Goal: Navigation & Orientation: Find specific page/section

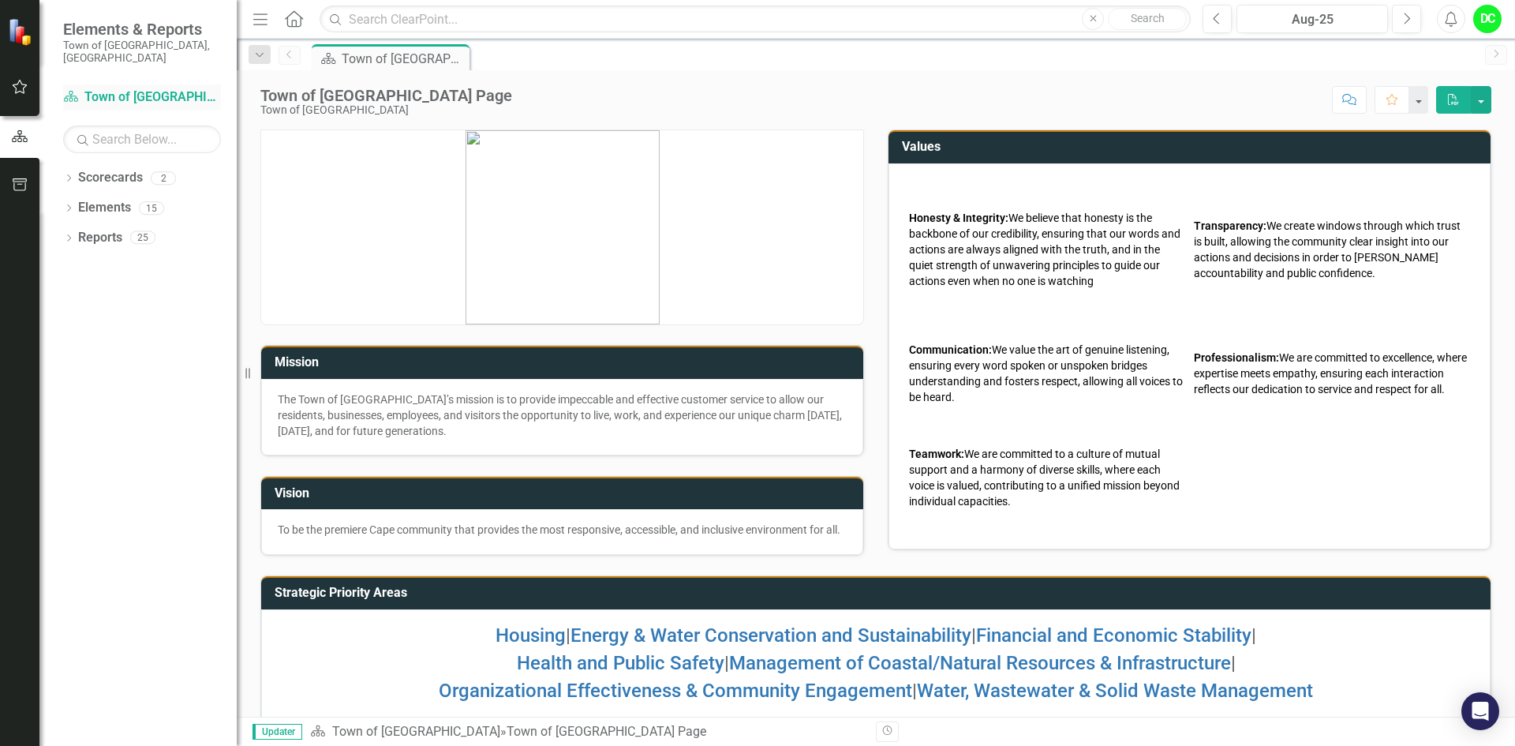
click at [162, 88] on link "Scorecard Town of [GEOGRAPHIC_DATA]" at bounding box center [142, 97] width 158 height 18
click at [69, 175] on icon "Dropdown" at bounding box center [68, 179] width 11 height 9
click at [136, 199] on link "Town of [GEOGRAPHIC_DATA]" at bounding box center [162, 208] width 150 height 18
click at [80, 203] on icon "Dropdown" at bounding box center [77, 207] width 12 height 9
click at [159, 229] on link "Law Department" at bounding box center [170, 238] width 134 height 18
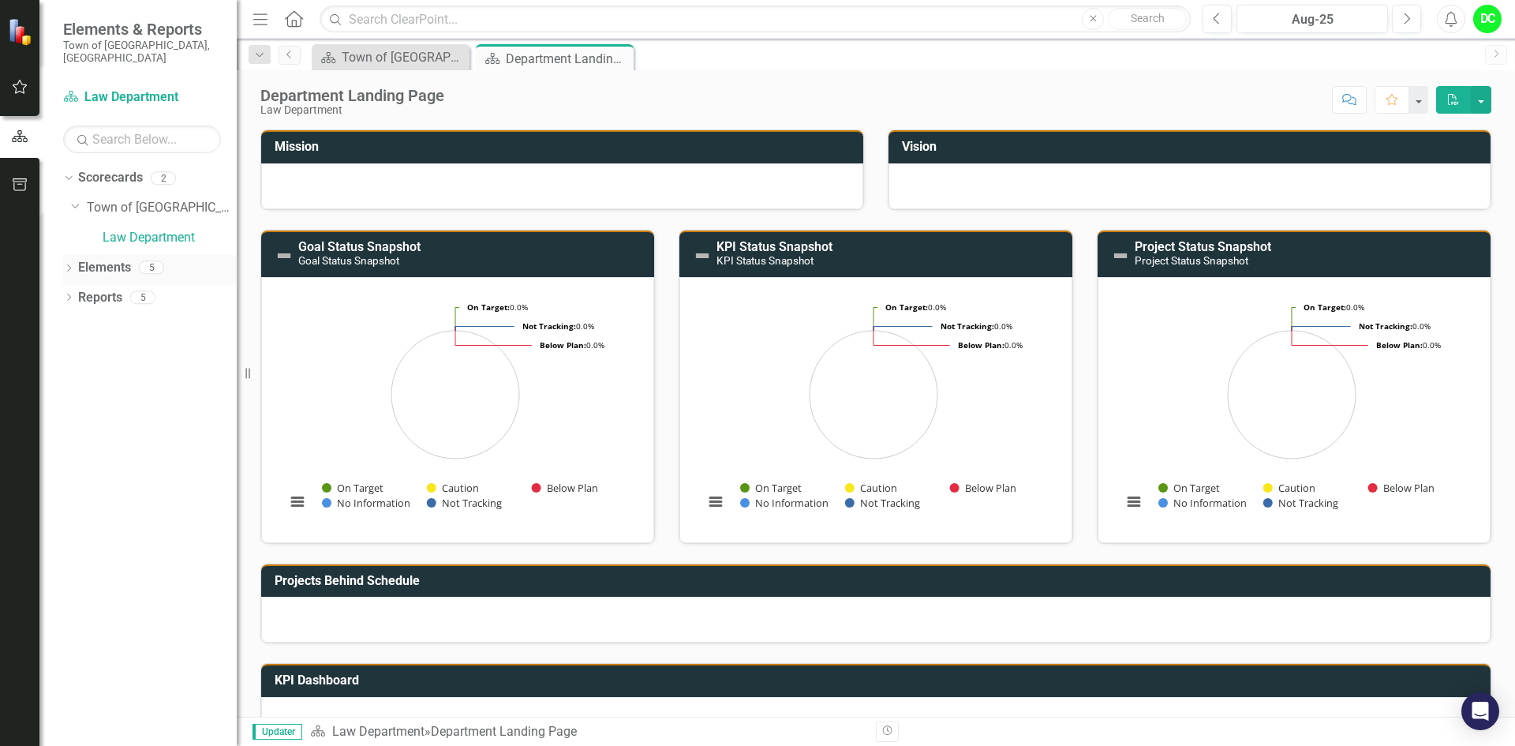
click at [69, 264] on icon at bounding box center [69, 267] width 4 height 7
click at [77, 294] on icon "Dropdown" at bounding box center [76, 298] width 11 height 9
click at [172, 316] on div "Enhance operational effectiveness and efficiency." at bounding box center [173, 323] width 125 height 14
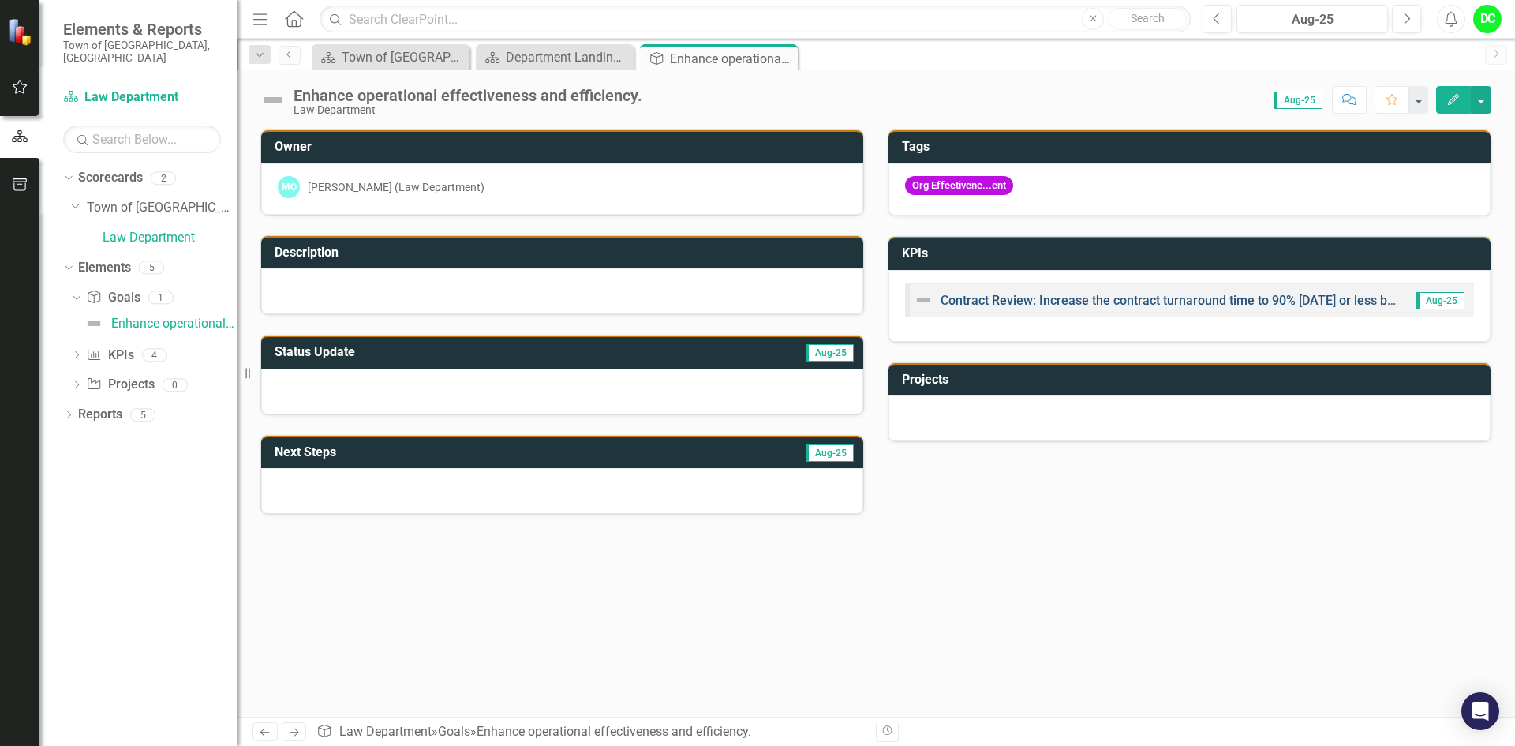
click at [1224, 298] on link "Contract Review: Increase the contract turnaround time to 90% [DATE] or less by…" at bounding box center [1189, 300] width 496 height 15
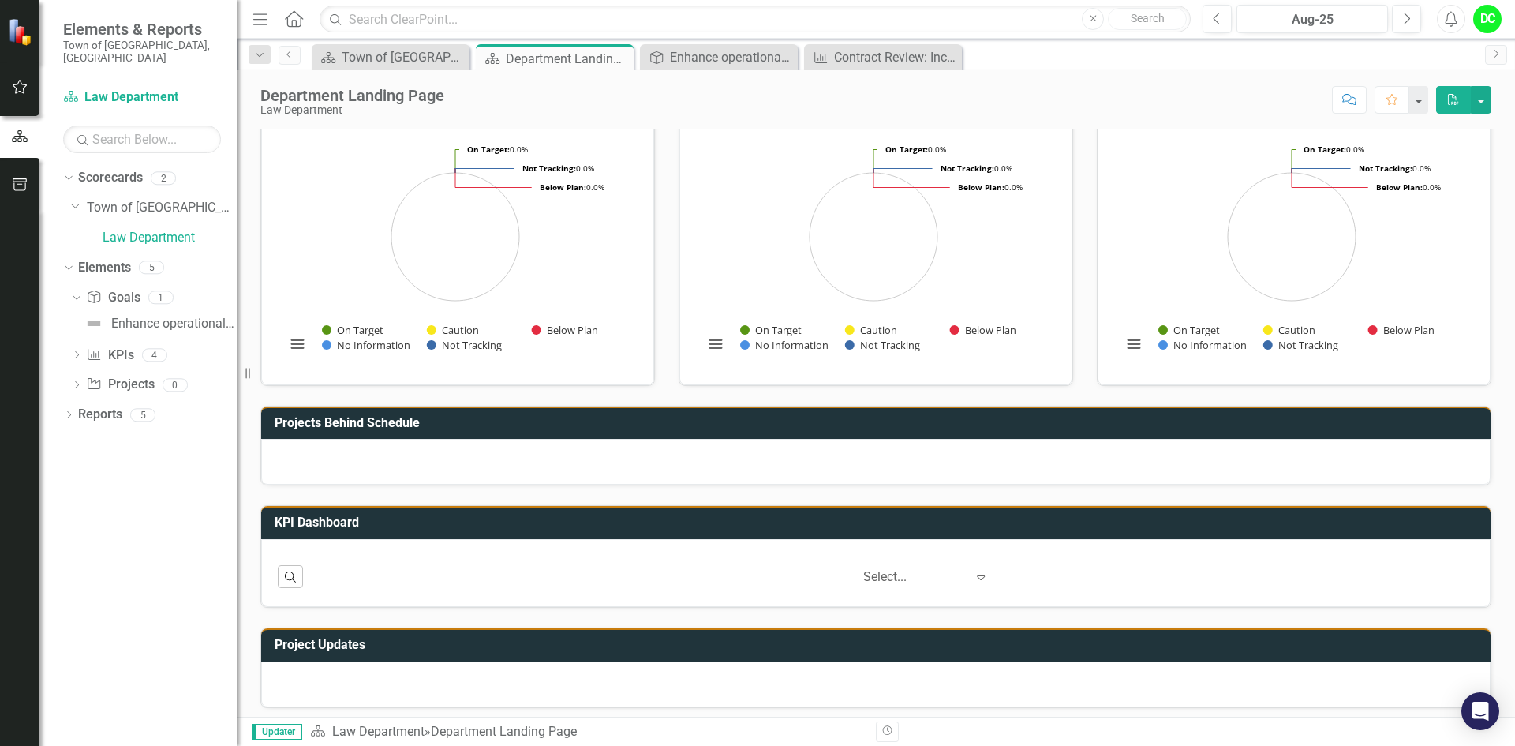
scroll to position [1, 0]
click at [288, 579] on icon "button" at bounding box center [290, 575] width 11 height 11
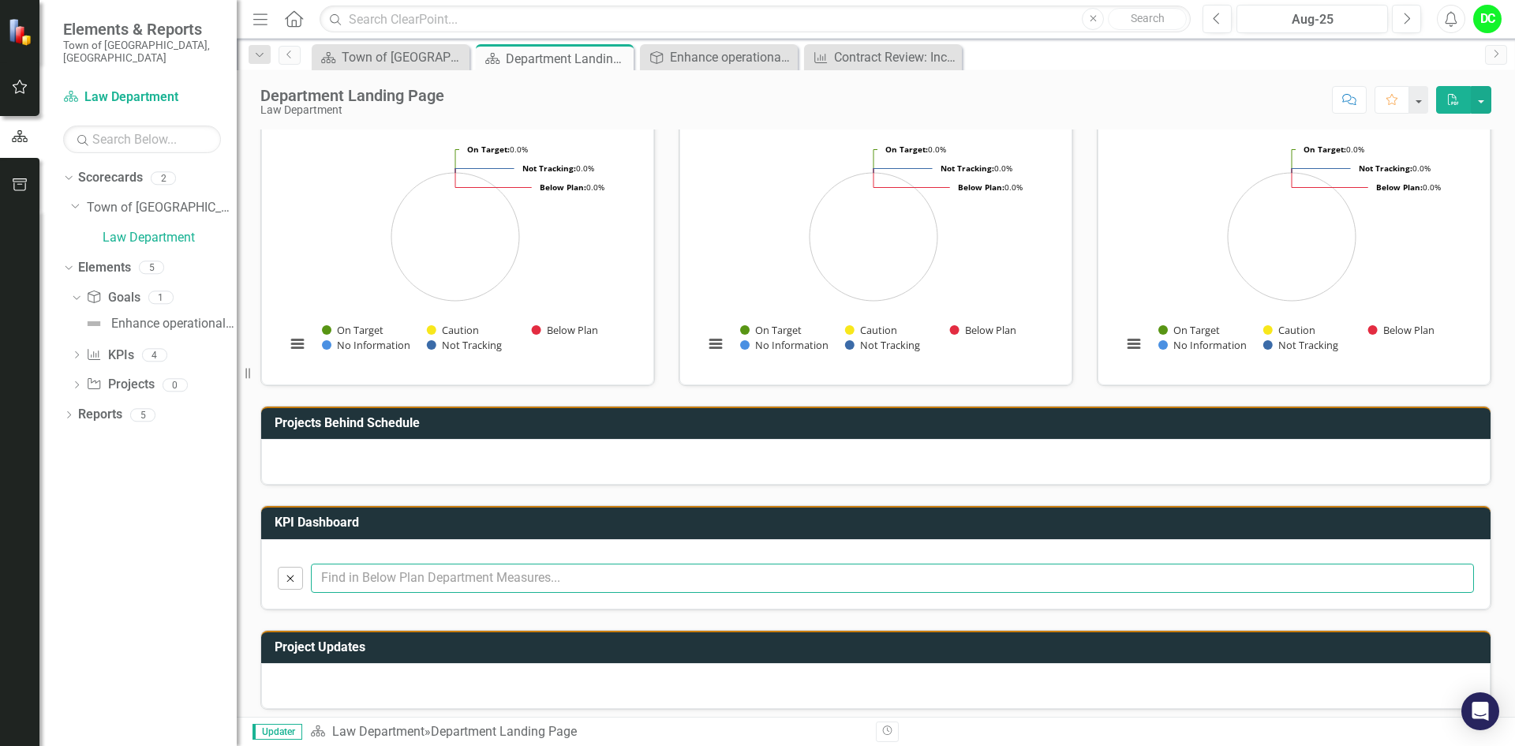
click at [479, 585] on input "text" at bounding box center [892, 577] width 1163 height 29
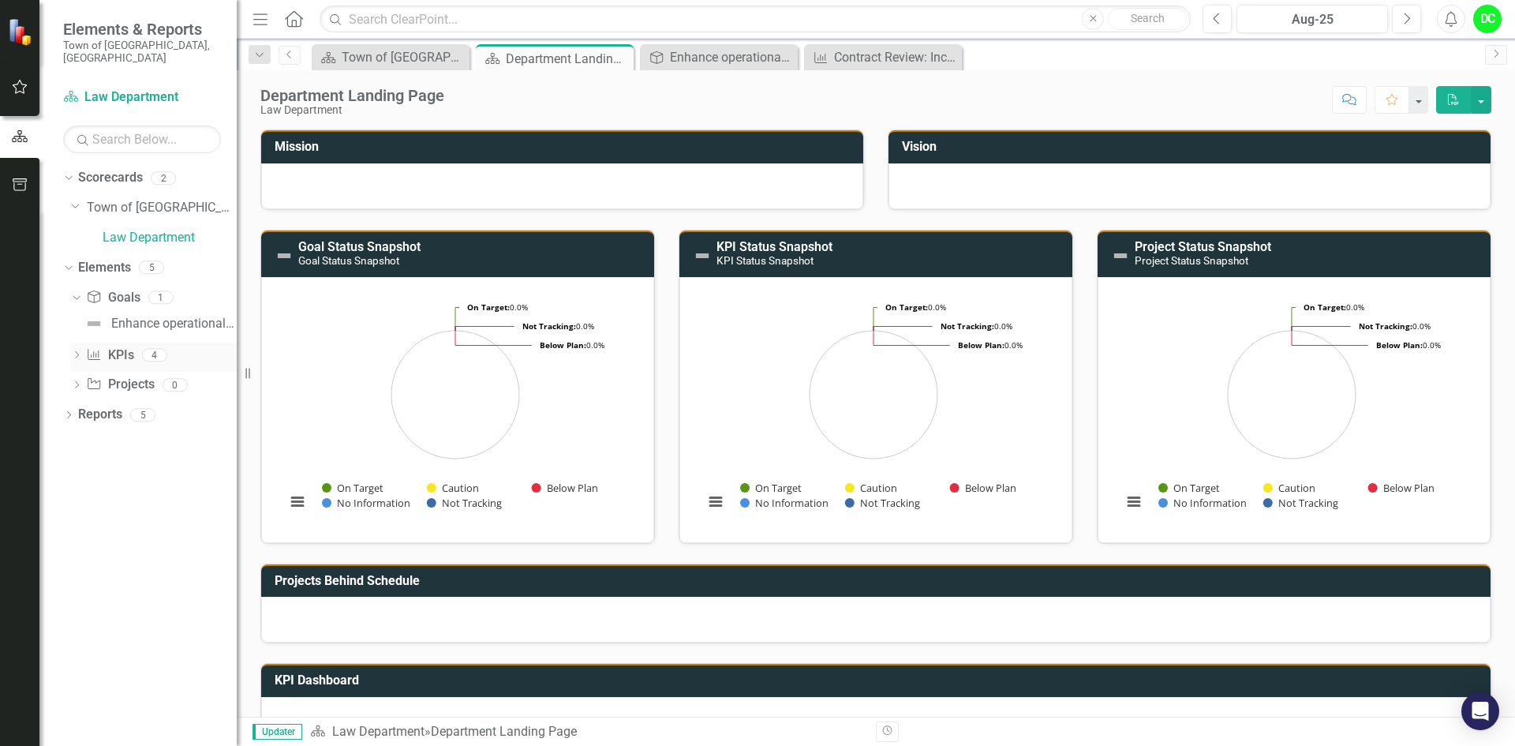
click at [80, 352] on icon "Dropdown" at bounding box center [76, 356] width 11 height 9
click at [72, 321] on icon "Dropdown" at bounding box center [74, 326] width 9 height 11
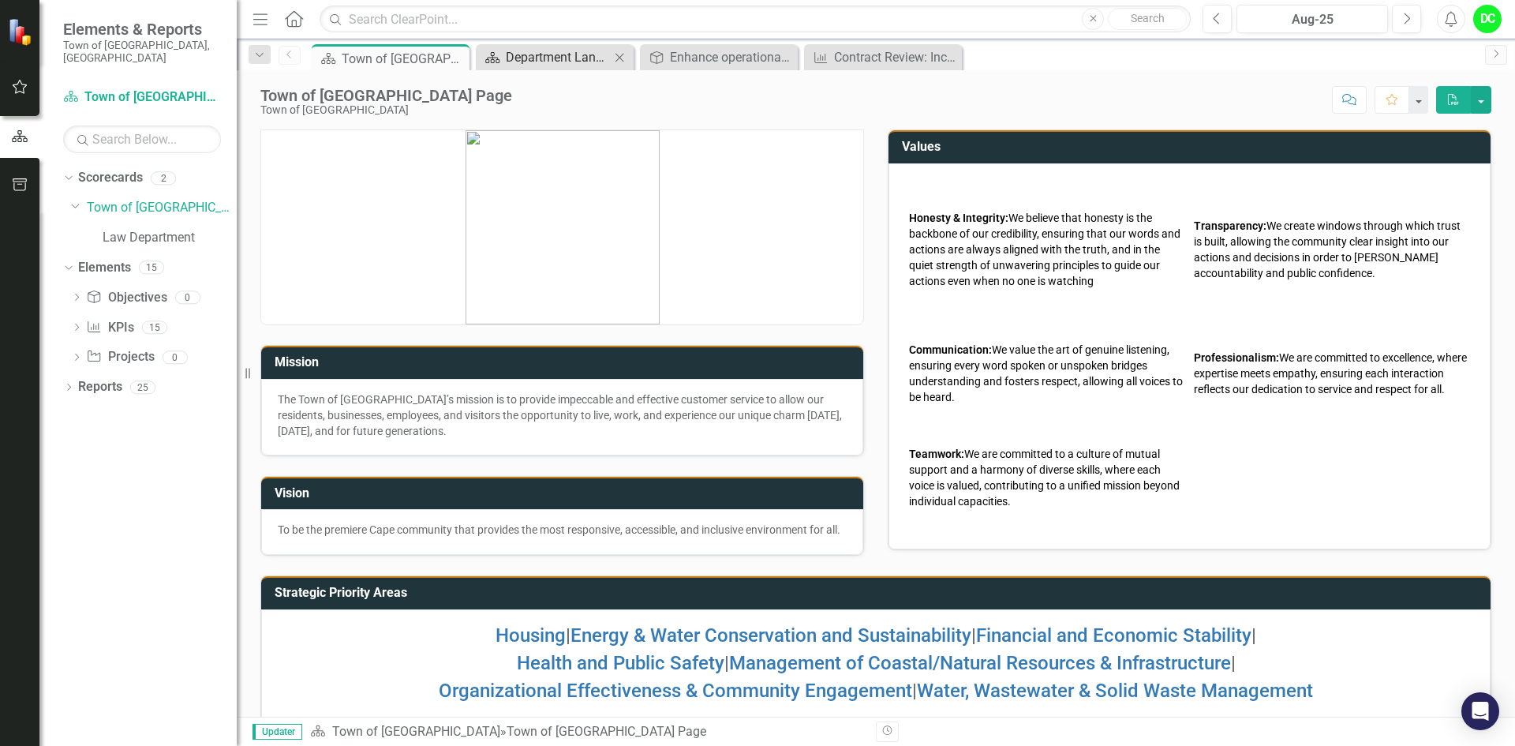
click at [597, 56] on div "Department Landing Page" at bounding box center [558, 57] width 104 height 20
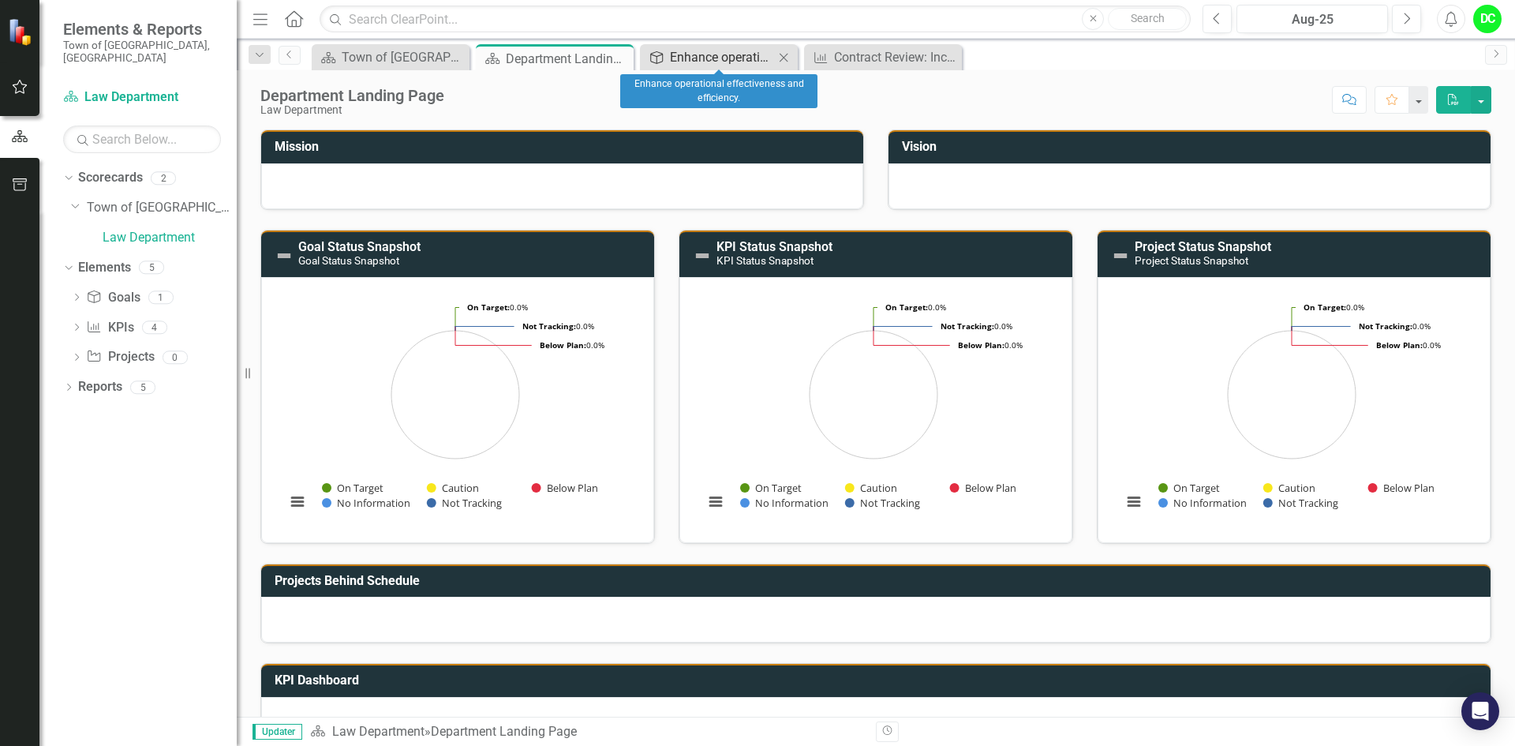
click at [679, 53] on div "Enhance operational effectiveness and efficiency." at bounding box center [722, 57] width 104 height 20
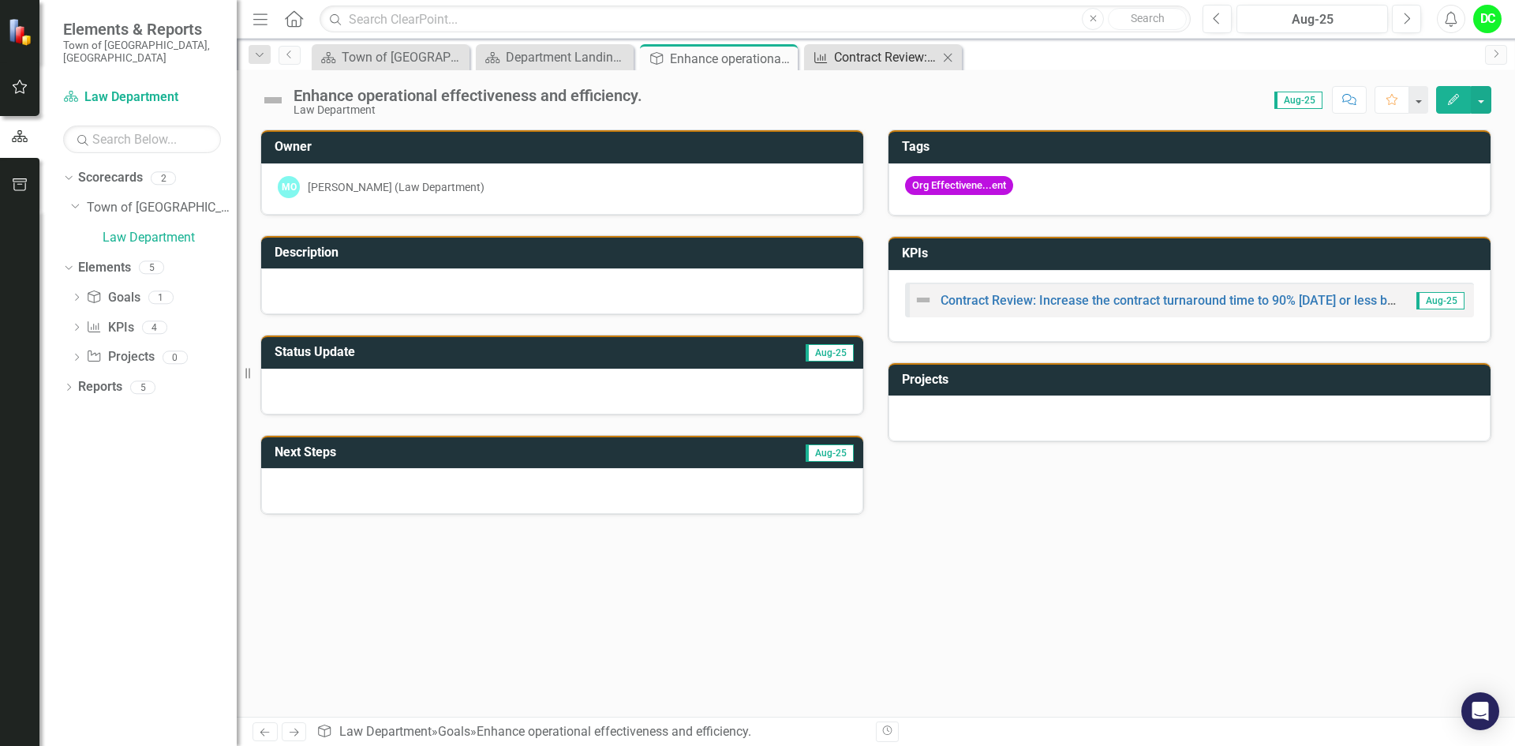
click at [856, 60] on div "Contract Review: Increase the contract turnaround time to 90% [DATE] or less by…" at bounding box center [886, 57] width 104 height 20
